Goal: Task Accomplishment & Management: Use online tool/utility

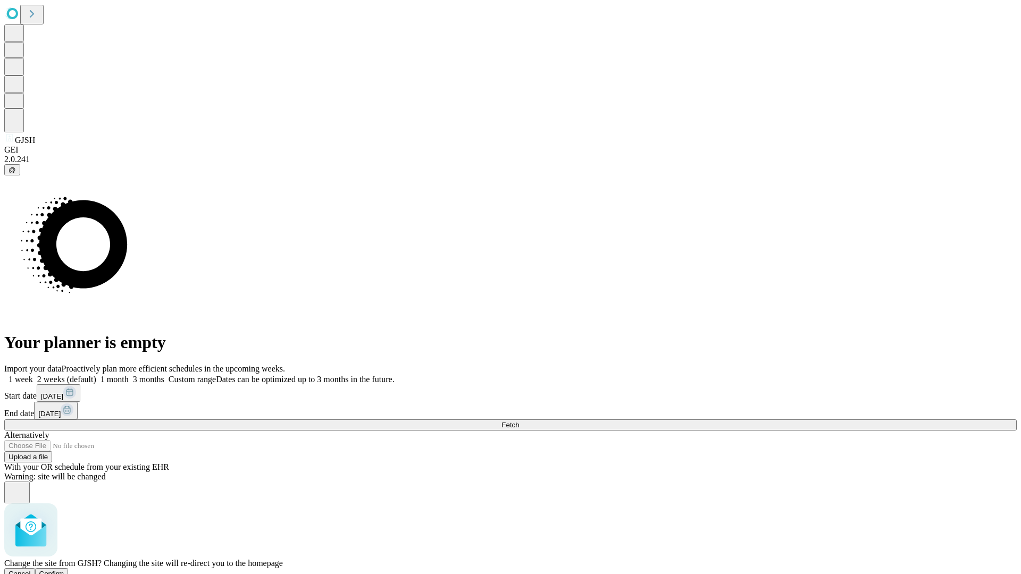
click at [64, 570] on span "Confirm" at bounding box center [51, 574] width 25 height 8
click at [33, 375] on label "1 week" at bounding box center [18, 379] width 29 height 9
click at [519, 421] on span "Fetch" at bounding box center [511, 425] width 18 height 8
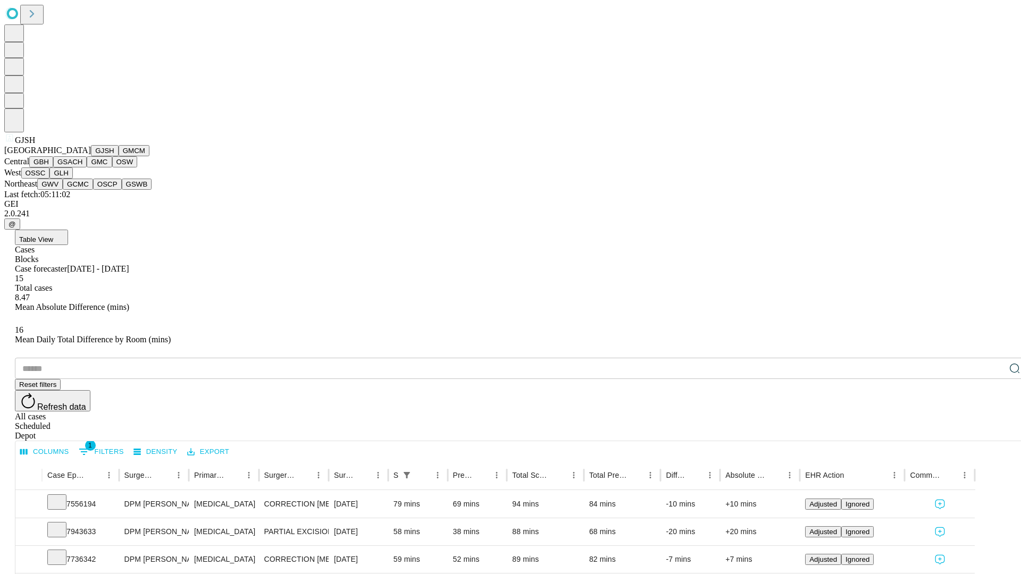
click at [119, 156] on button "GMCM" at bounding box center [134, 150] width 31 height 11
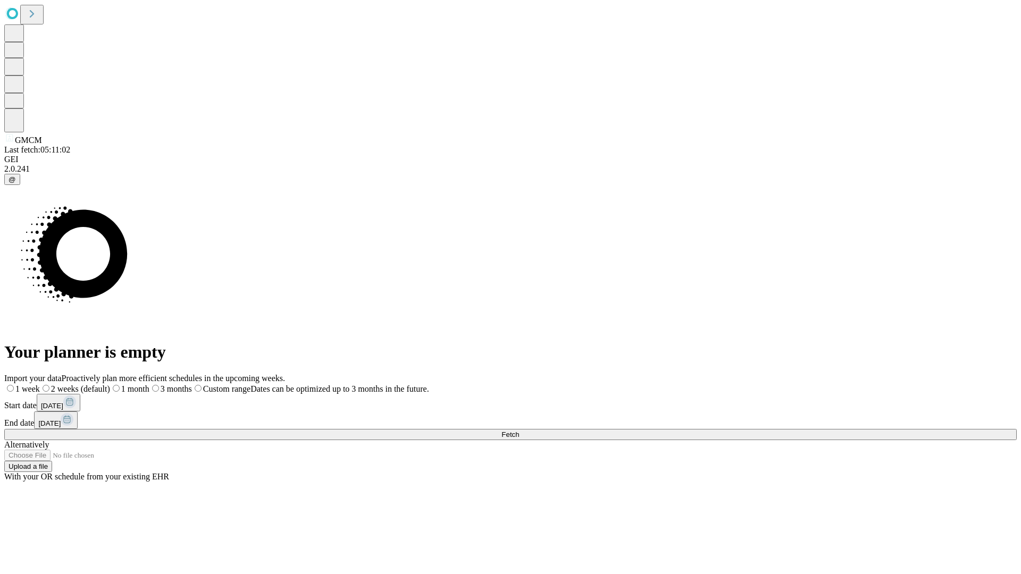
click at [40, 385] on label "1 week" at bounding box center [22, 389] width 36 height 9
click at [519, 431] on span "Fetch" at bounding box center [511, 435] width 18 height 8
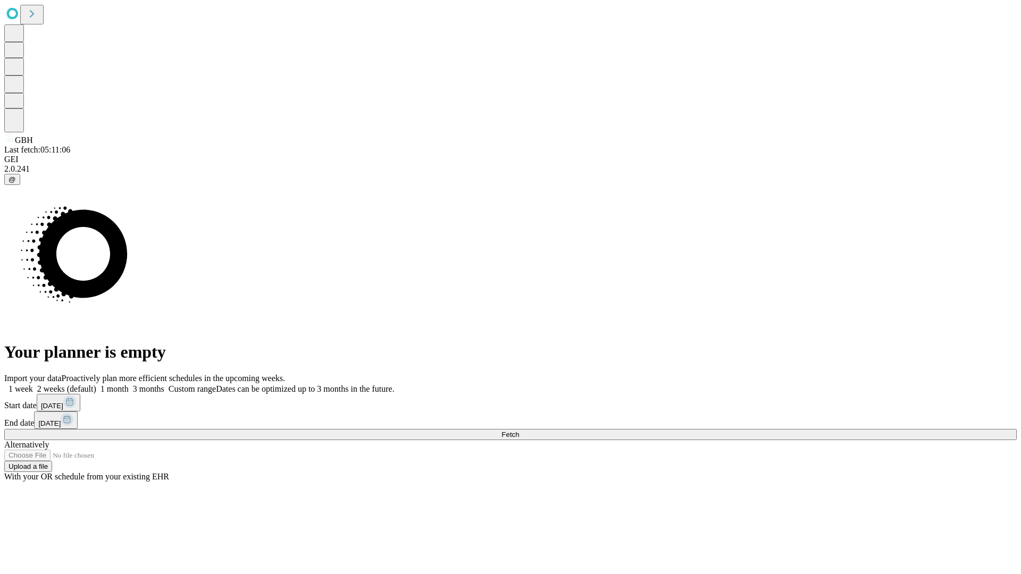
click at [33, 385] on label "1 week" at bounding box center [18, 389] width 29 height 9
click at [519, 431] on span "Fetch" at bounding box center [511, 435] width 18 height 8
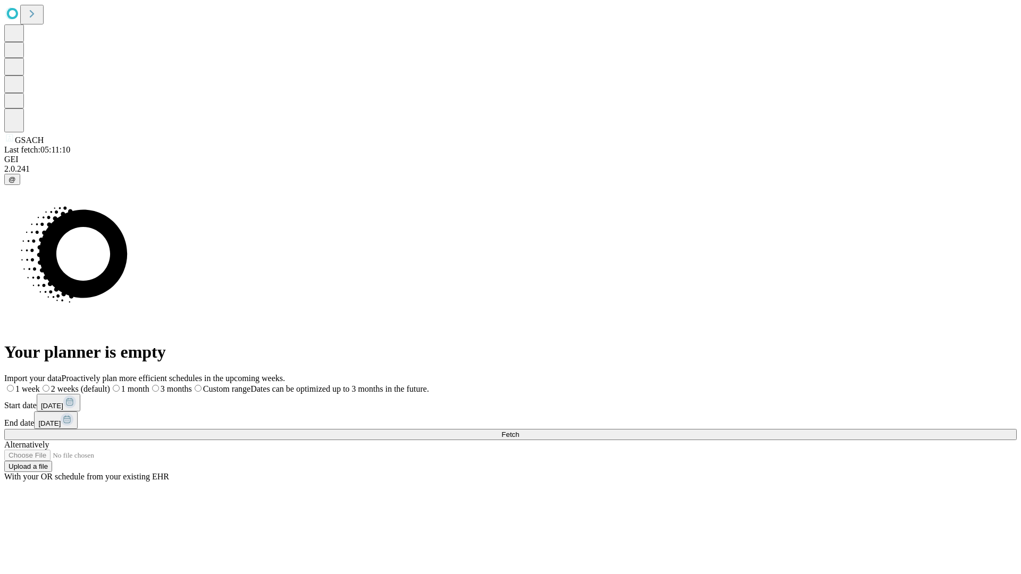
click at [40, 385] on label "1 week" at bounding box center [22, 389] width 36 height 9
click at [519, 431] on span "Fetch" at bounding box center [511, 435] width 18 height 8
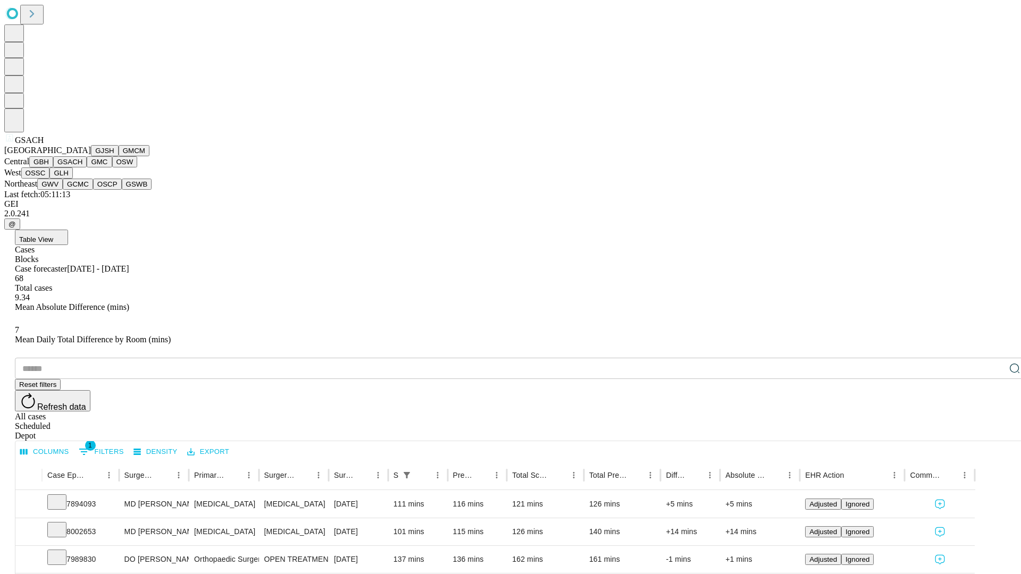
click at [87, 168] on button "GMC" at bounding box center [99, 161] width 25 height 11
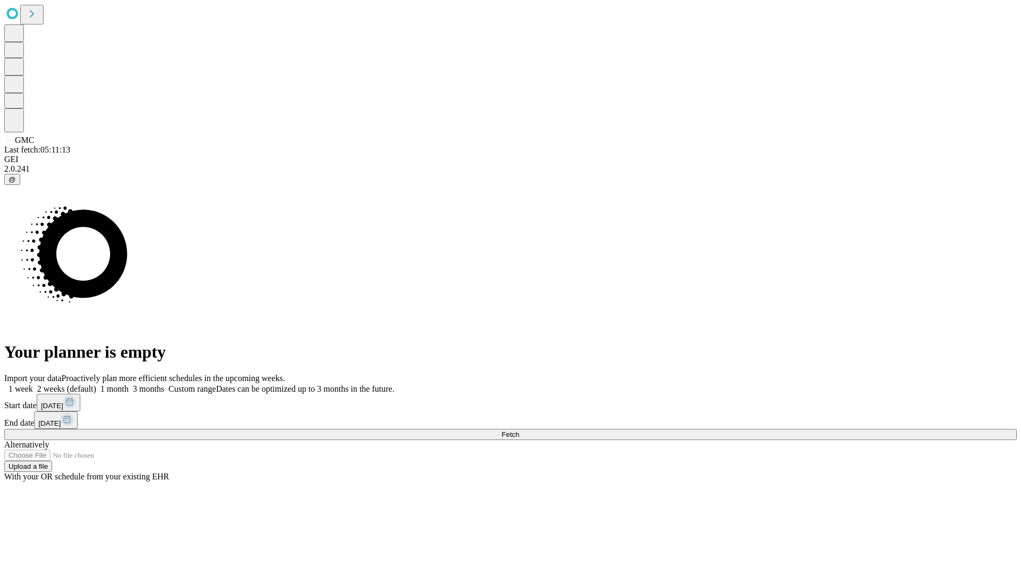
click at [33, 385] on label "1 week" at bounding box center [18, 389] width 29 height 9
click at [519, 431] on span "Fetch" at bounding box center [511, 435] width 18 height 8
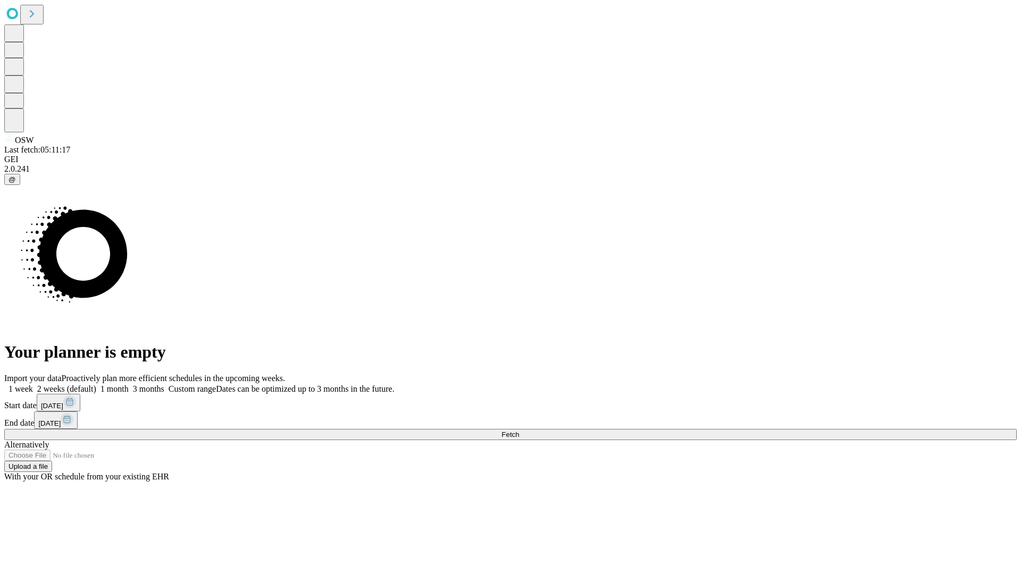
click at [519, 431] on span "Fetch" at bounding box center [511, 435] width 18 height 8
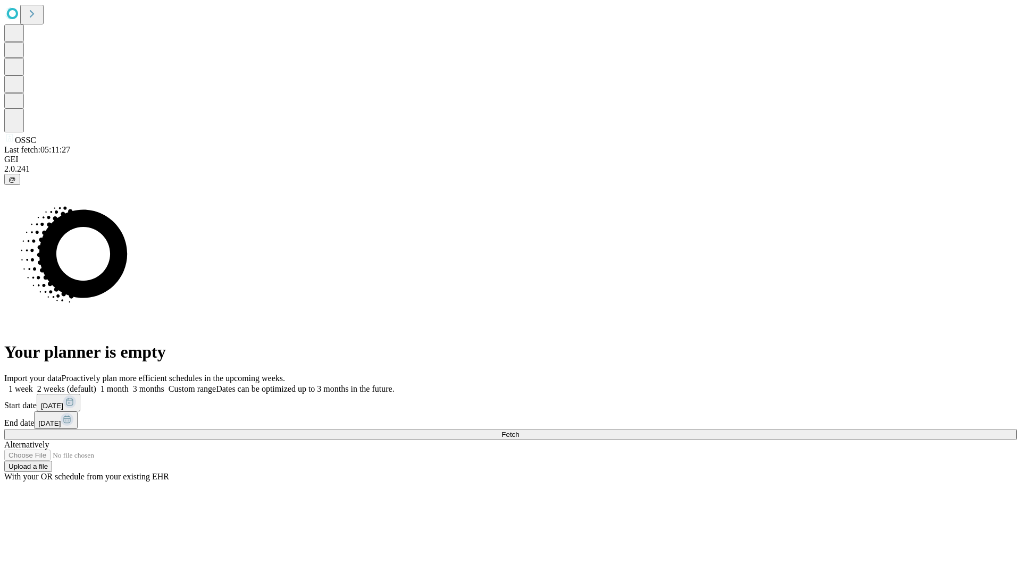
click at [33, 385] on label "1 week" at bounding box center [18, 389] width 29 height 9
click at [519, 431] on span "Fetch" at bounding box center [511, 435] width 18 height 8
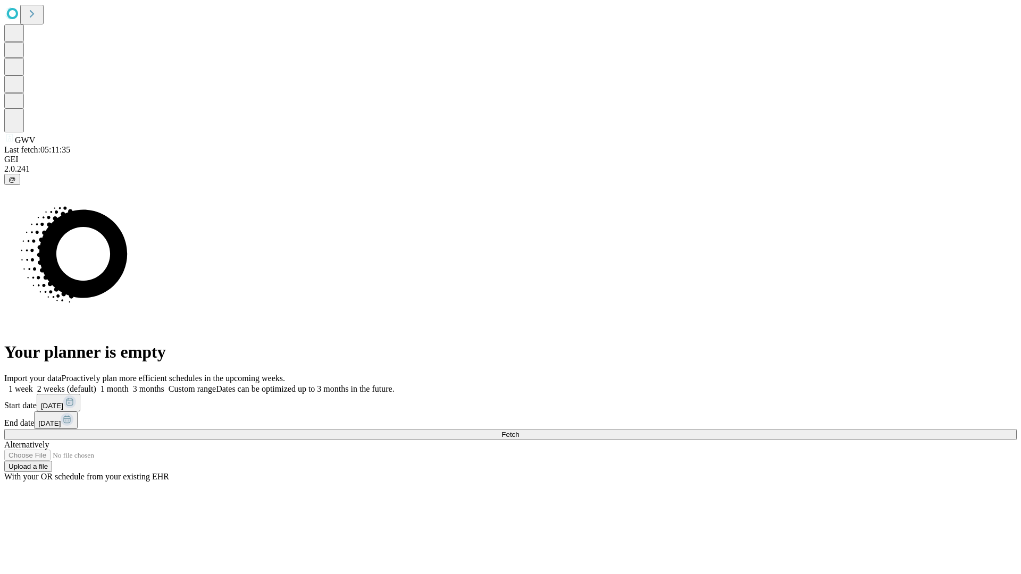
click at [519, 431] on span "Fetch" at bounding box center [511, 435] width 18 height 8
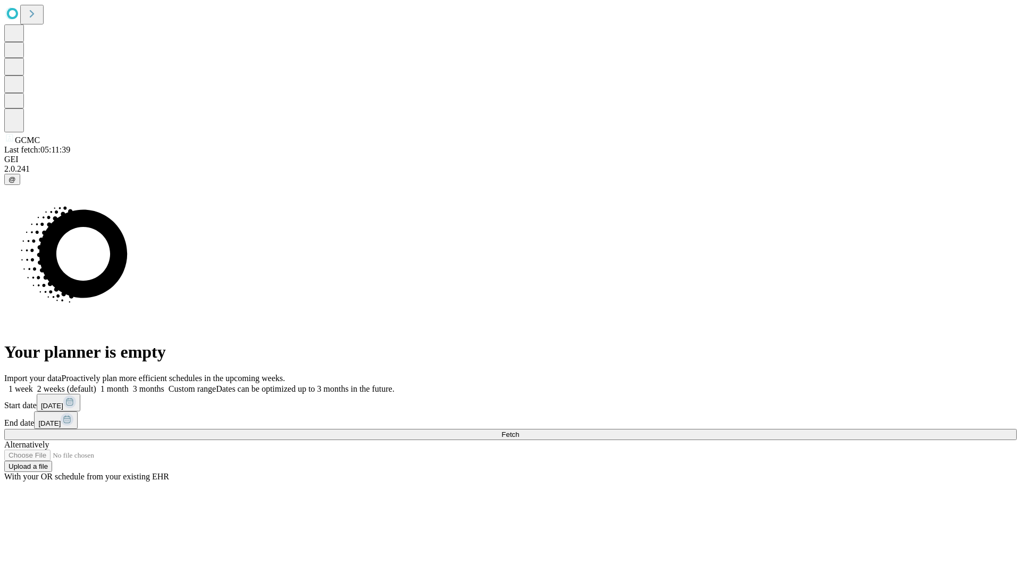
click at [519, 431] on span "Fetch" at bounding box center [511, 435] width 18 height 8
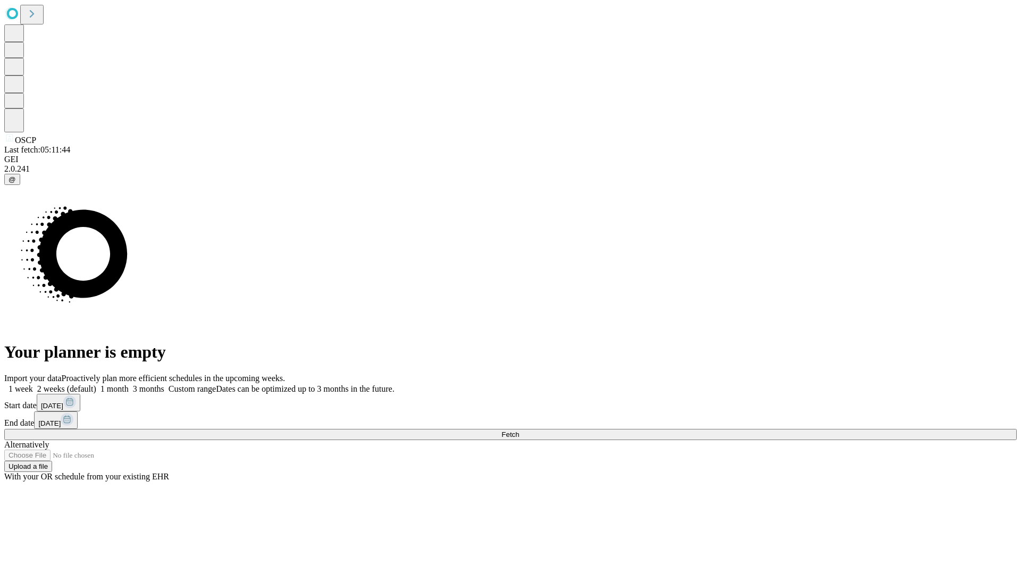
click at [519, 431] on span "Fetch" at bounding box center [511, 435] width 18 height 8
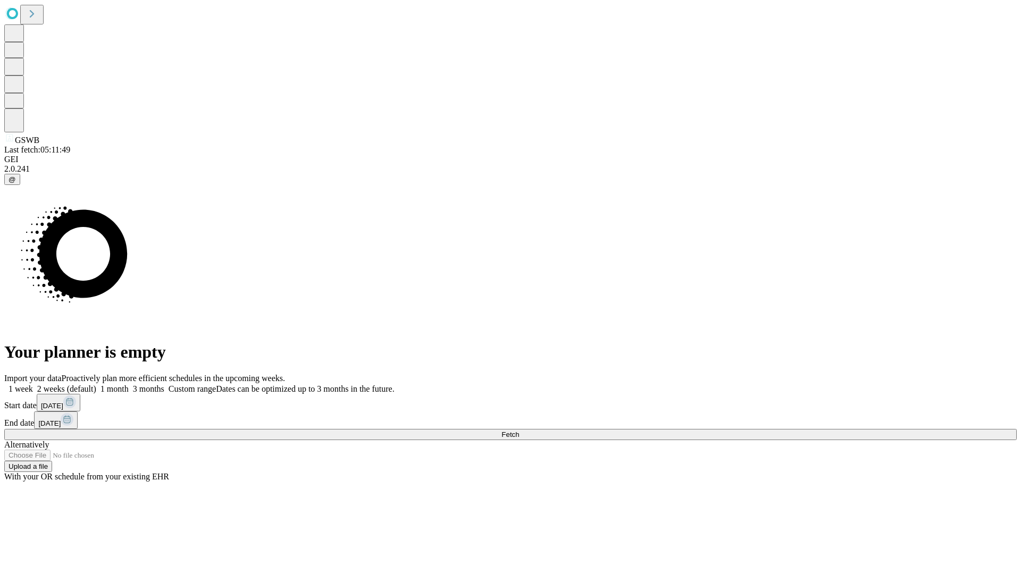
click at [33, 385] on label "1 week" at bounding box center [18, 389] width 29 height 9
click at [519, 431] on span "Fetch" at bounding box center [511, 435] width 18 height 8
